Goal: Transaction & Acquisition: Book appointment/travel/reservation

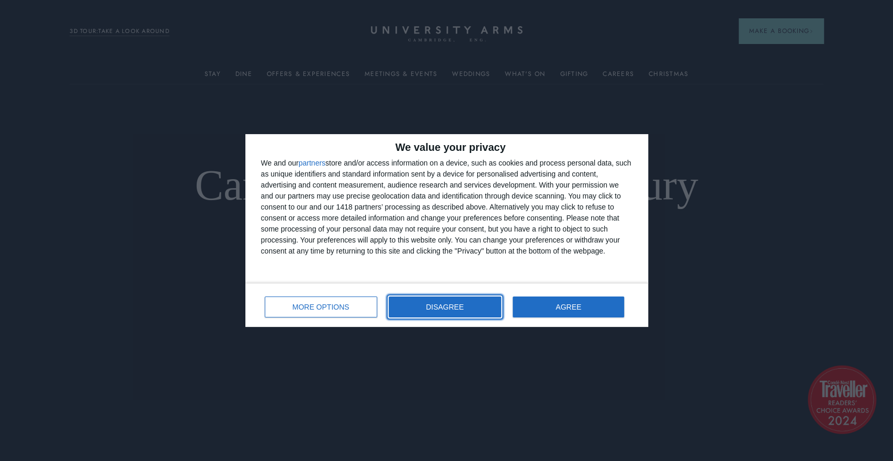
click at [433, 311] on button "DISAGREE" at bounding box center [445, 306] width 113 height 21
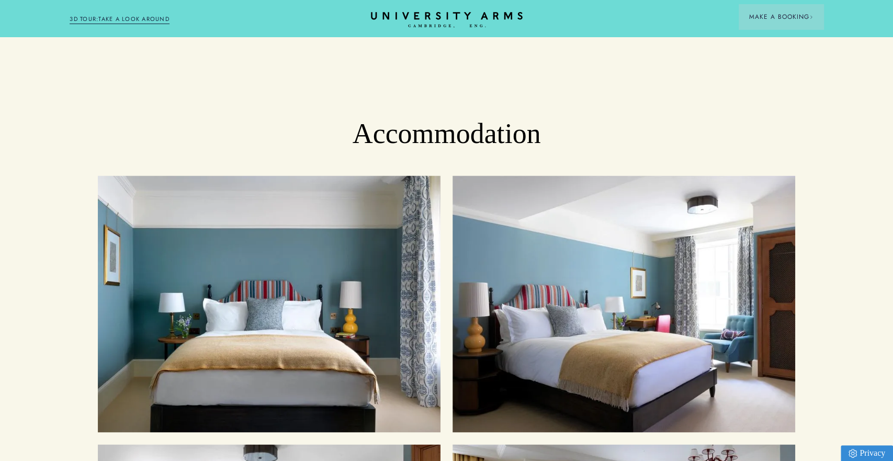
scroll to position [1116, 0]
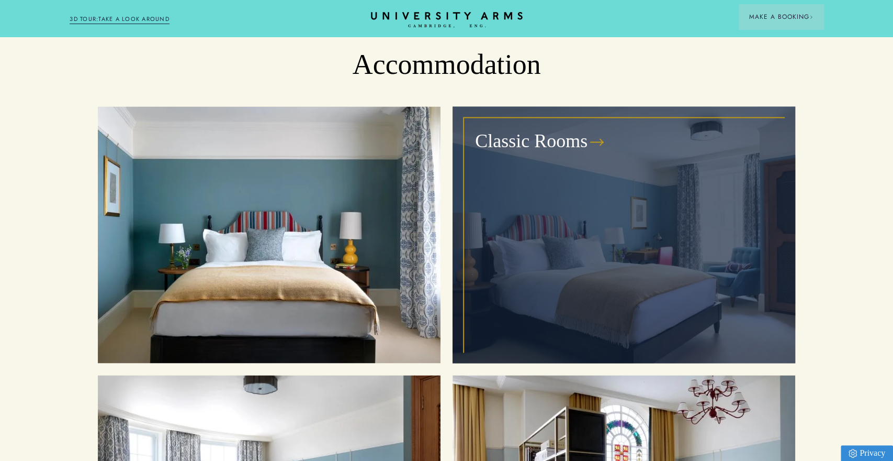
click at [648, 268] on div "Classic Rooms" at bounding box center [624, 234] width 319 height 233
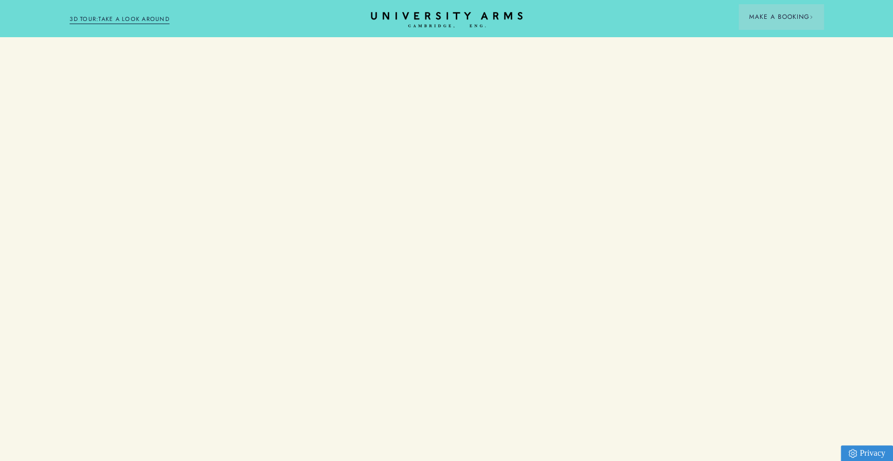
click at [648, 268] on div "Classic Rooms" at bounding box center [624, 234] width 319 height 233
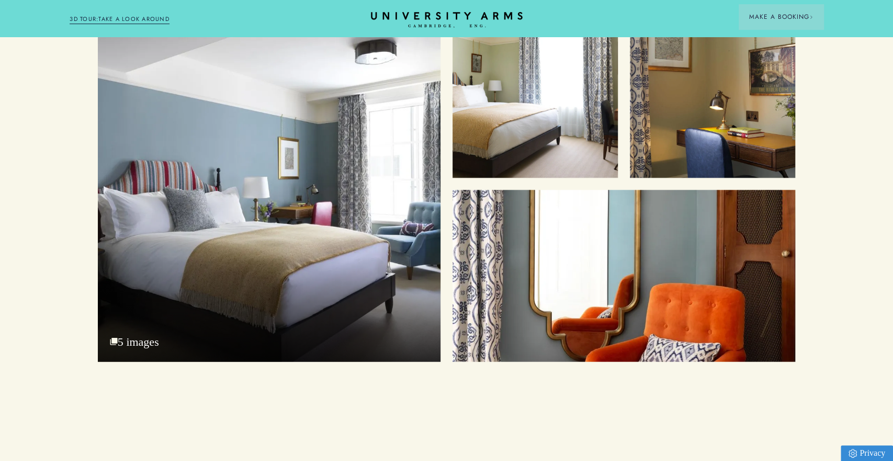
scroll to position [1388, 0]
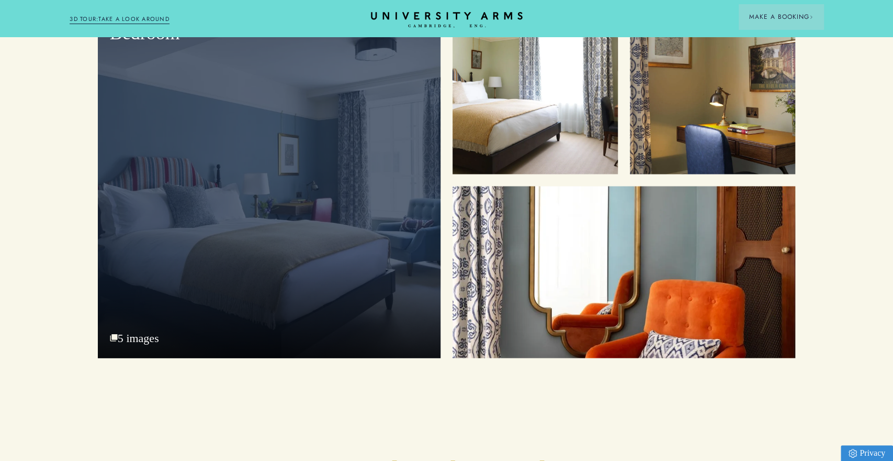
click at [332, 222] on div "Bedroom" at bounding box center [269, 183] width 343 height 349
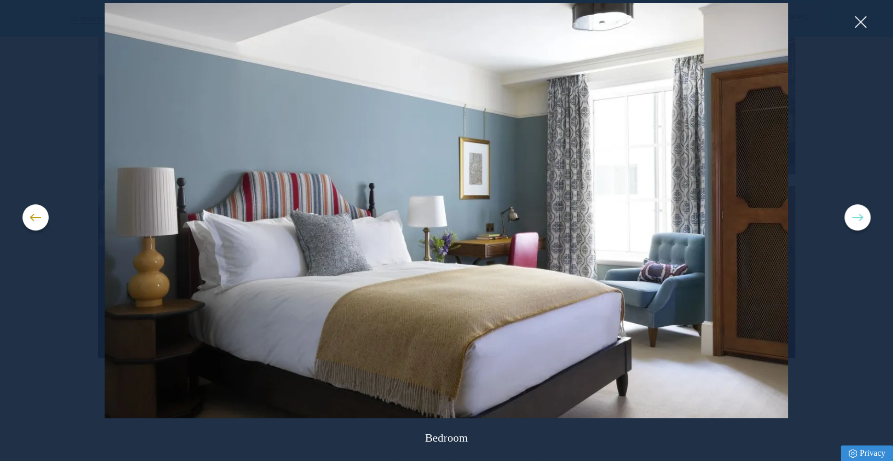
click at [856, 219] on button at bounding box center [858, 217] width 26 height 26
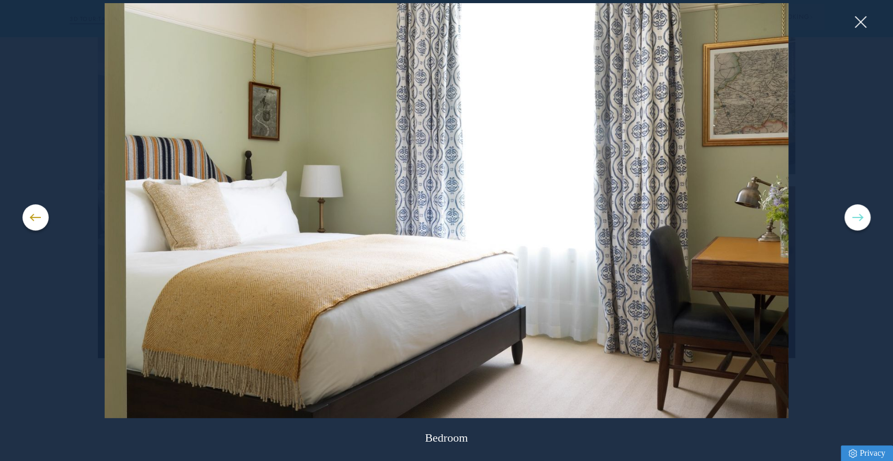
click at [856, 219] on button at bounding box center [858, 217] width 26 height 26
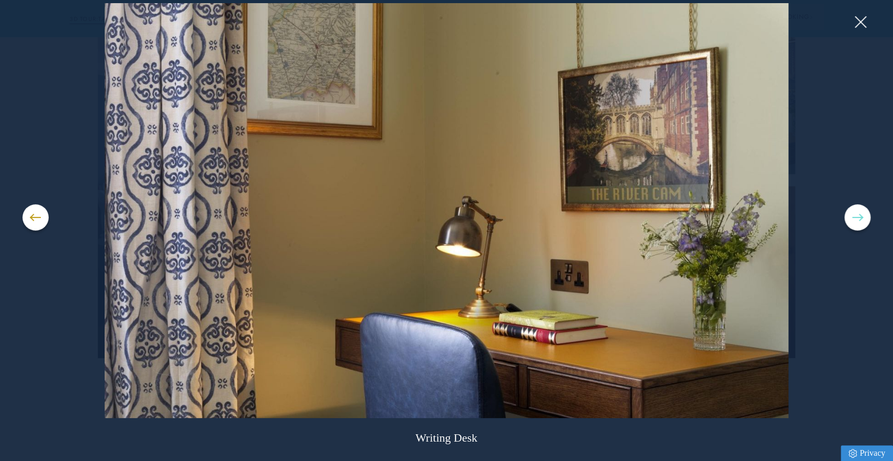
click at [856, 219] on button at bounding box center [858, 217] width 26 height 26
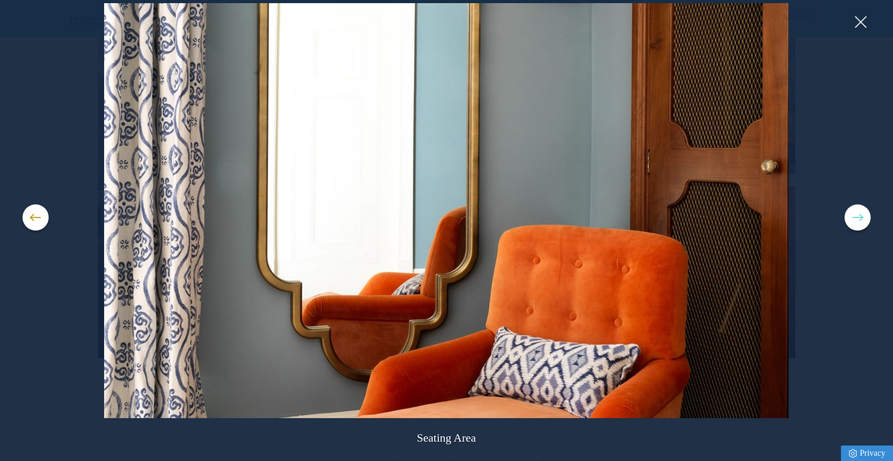
click at [856, 219] on button at bounding box center [858, 217] width 26 height 26
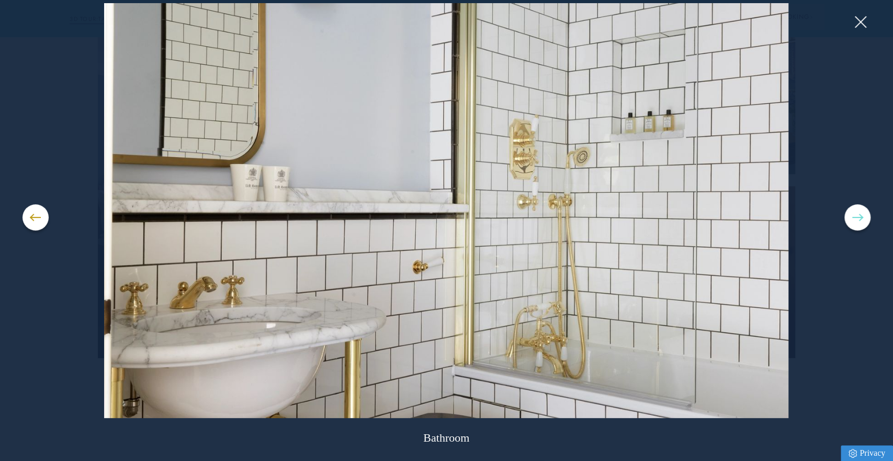
click at [856, 219] on button at bounding box center [858, 217] width 26 height 26
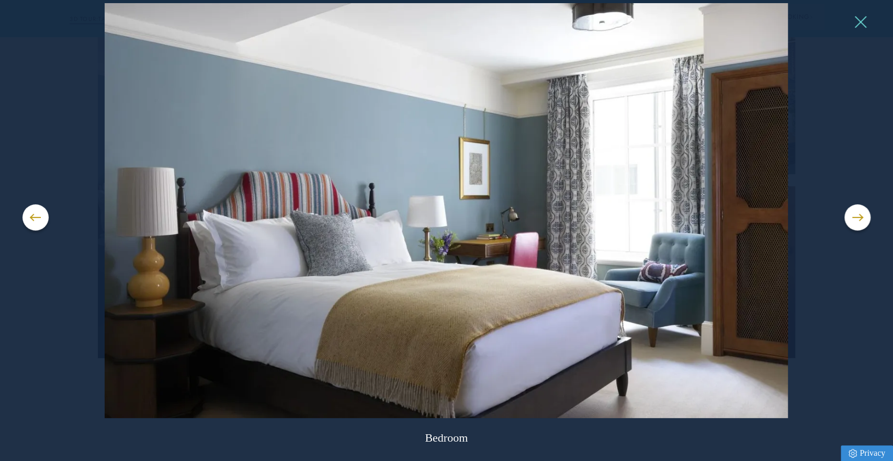
click at [866, 19] on button at bounding box center [861, 22] width 16 height 16
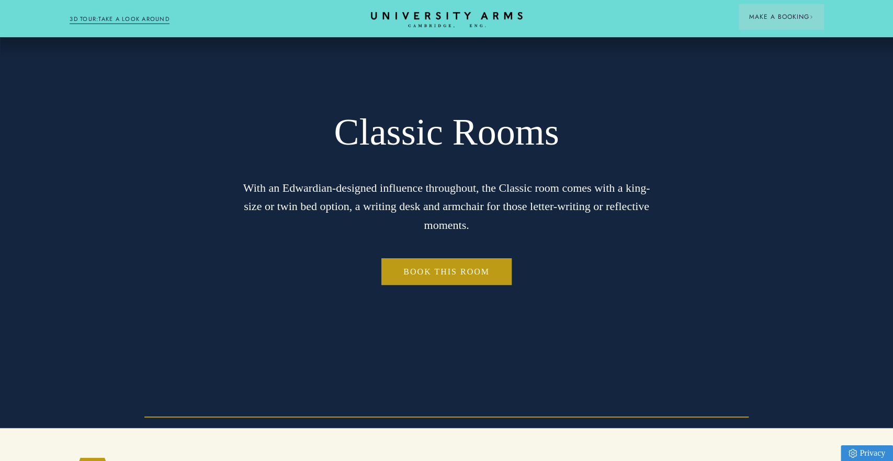
scroll to position [0, 0]
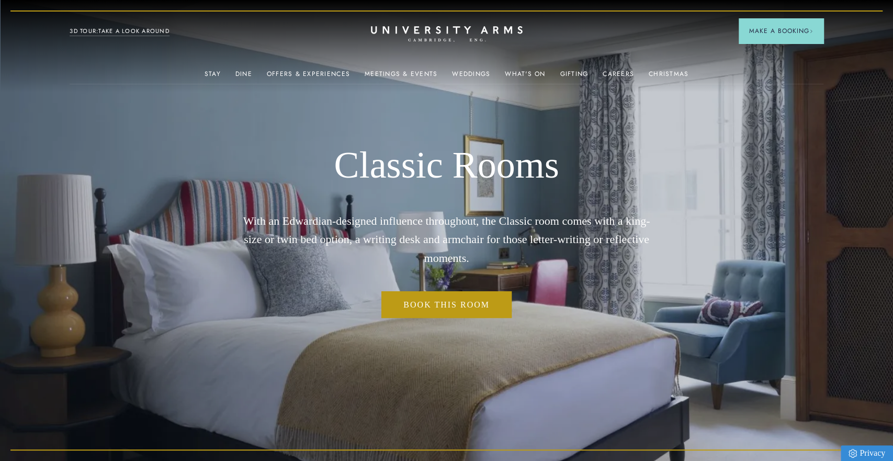
click at [154, 31] on link "3D TOUR:TAKE A LOOK AROUND" at bounding box center [120, 31] width 100 height 9
click at [458, 304] on link "Book this room" at bounding box center [447, 304] width 130 height 27
